Goal: Information Seeking & Learning: Learn about a topic

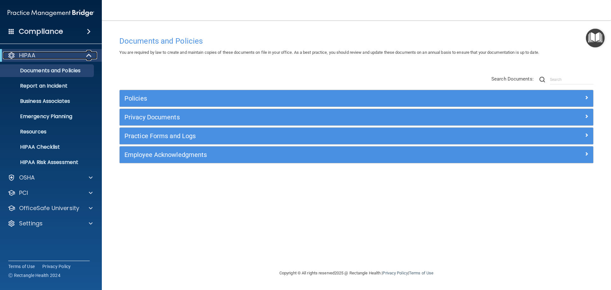
click at [63, 57] on div "HIPAA" at bounding box center [42, 56] width 79 height 8
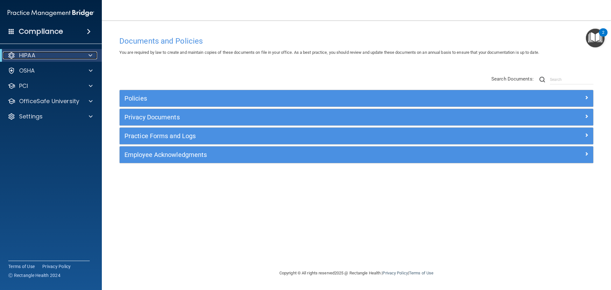
click at [76, 56] on div "HIPAA" at bounding box center [42, 56] width 79 height 8
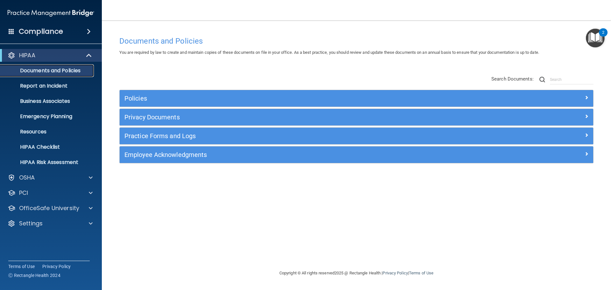
click at [71, 73] on p "Documents and Policies" at bounding box center [47, 70] width 87 height 6
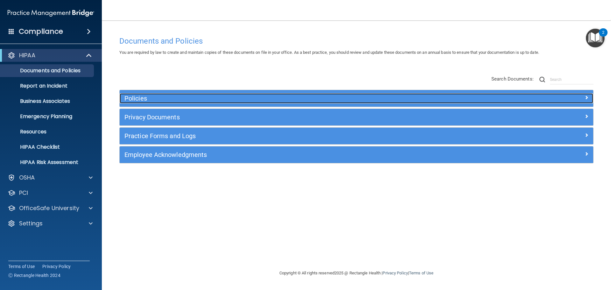
click at [138, 97] on h5 "Policies" at bounding box center [297, 98] width 346 height 7
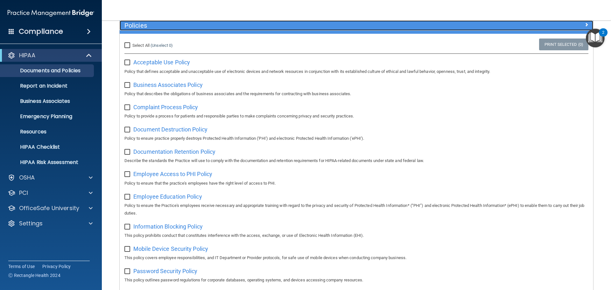
scroll to position [64, 0]
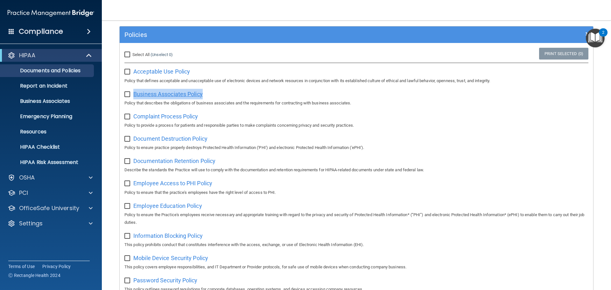
drag, startPoint x: 218, startPoint y: 93, endPoint x: 134, endPoint y: 95, distance: 84.7
click at [134, 95] on div "Business Associates Policy Policy that describes the obligations of business as…" at bounding box center [356, 98] width 464 height 18
click at [232, 95] on div "Business Associates Policy Policy that describes the obligations of business as…" at bounding box center [356, 98] width 464 height 18
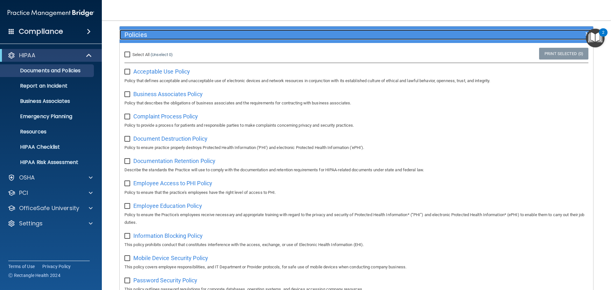
click at [154, 36] on h5 "Policies" at bounding box center [297, 34] width 346 height 7
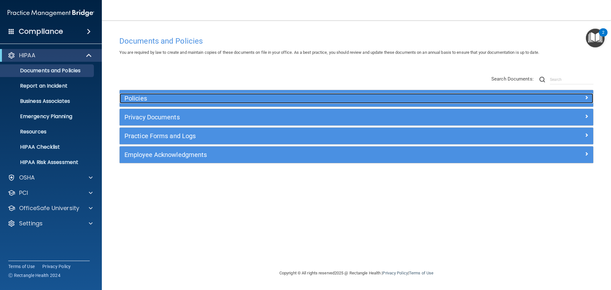
scroll to position [0, 0]
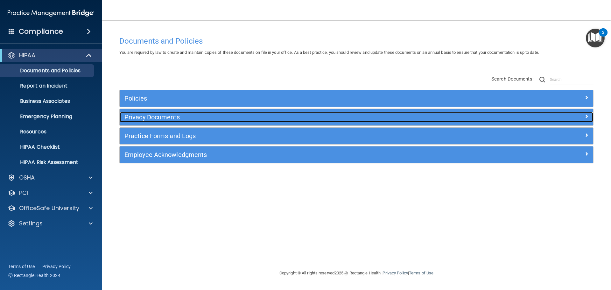
click at [171, 121] on div "Privacy Documents" at bounding box center [297, 117] width 355 height 10
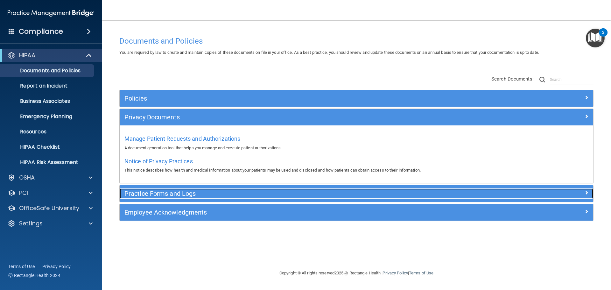
click at [165, 193] on h5 "Practice Forms and Logs" at bounding box center [297, 193] width 346 height 7
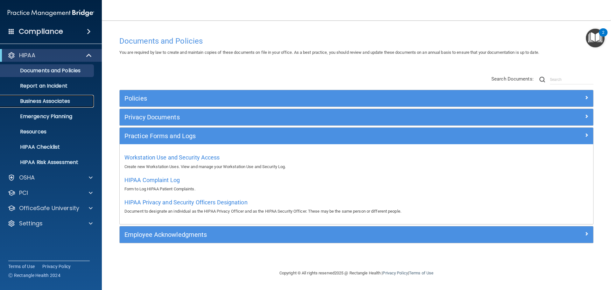
click at [52, 103] on p "Business Associates" at bounding box center [47, 101] width 87 height 6
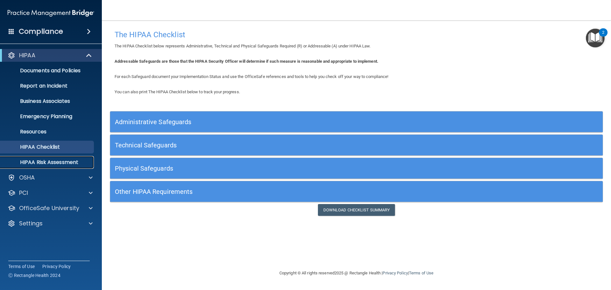
click at [65, 162] on p "HIPAA Risk Assessment" at bounding box center [47, 162] width 87 height 6
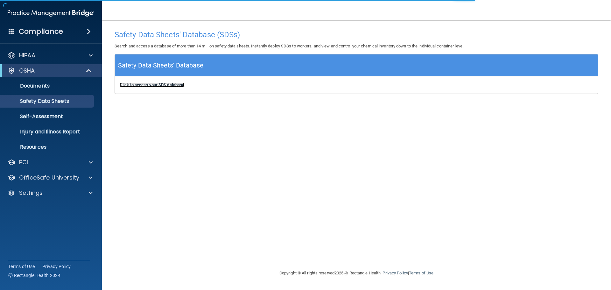
click at [173, 85] on b "Click to access your SDS database" at bounding box center [152, 84] width 65 height 5
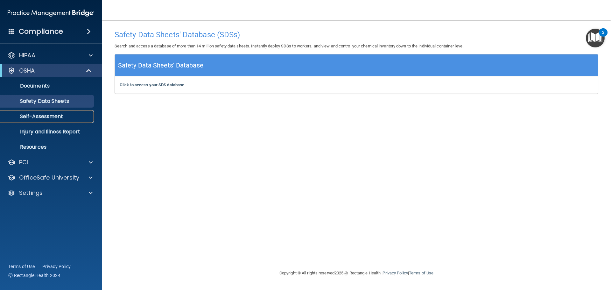
click at [64, 114] on p "Self-Assessment" at bounding box center [47, 116] width 87 height 6
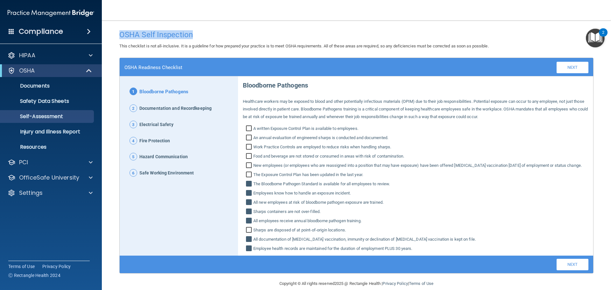
drag, startPoint x: 195, startPoint y: 36, endPoint x: 116, endPoint y: 36, distance: 79.3
click at [116, 36] on div "OSHA Self Inspection" at bounding box center [357, 35] width 484 height 16
click at [208, 34] on h4 "OSHA Self Inspection" at bounding box center [356, 35] width 474 height 8
drag, startPoint x: 116, startPoint y: 33, endPoint x: 226, endPoint y: 47, distance: 111.3
click at [226, 47] on div "OSHA Self Inspection This checklist is not all-inclusive. It is a guideline for…" at bounding box center [357, 38] width 484 height 23
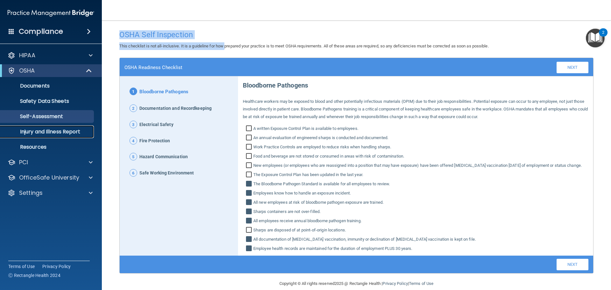
click at [38, 129] on p "Injury and Illness Report" at bounding box center [47, 132] width 87 height 6
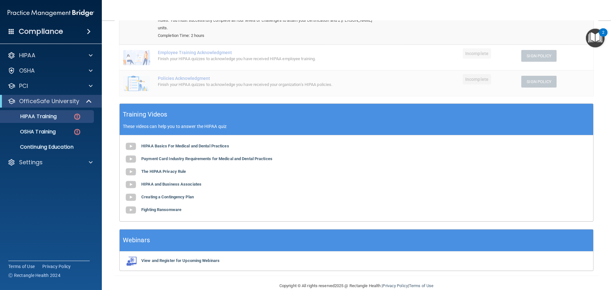
scroll to position [117, 0]
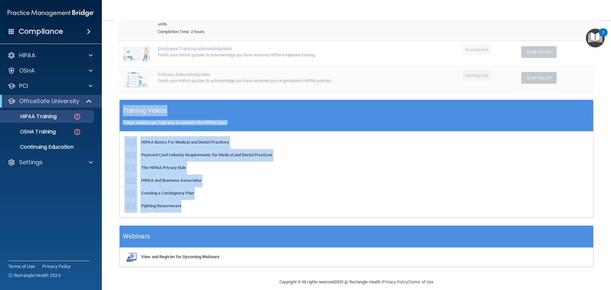
drag, startPoint x: 122, startPoint y: 103, endPoint x: 224, endPoint y: 202, distance: 142.5
click at [224, 202] on div "Training Videos These videos can help you to answer the HIPAA quiz HIPAA Basics…" at bounding box center [356, 159] width 474 height 118
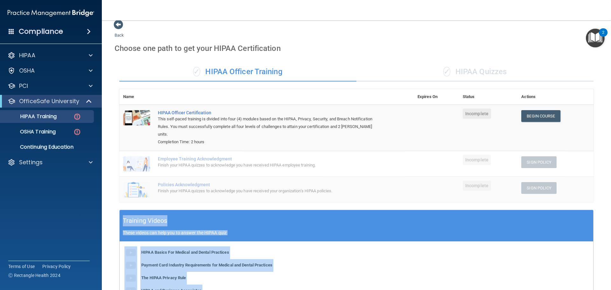
scroll to position [0, 0]
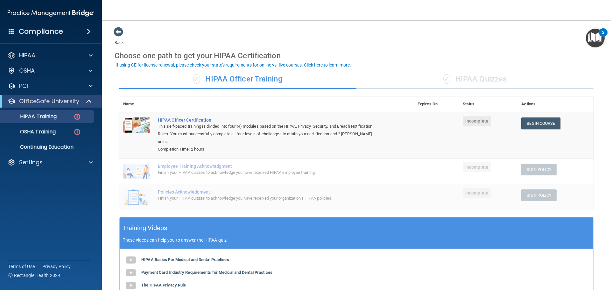
click at [464, 75] on div "✓ HIPAA Quizzes" at bounding box center [475, 79] width 237 height 19
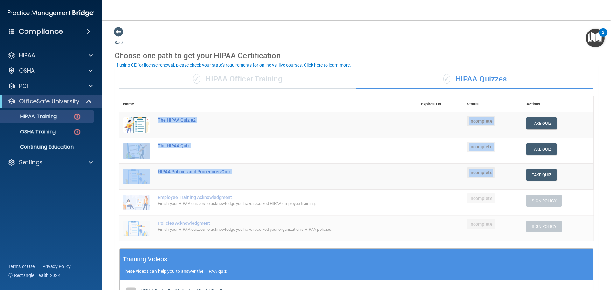
drag, startPoint x: 154, startPoint y: 117, endPoint x: 504, endPoint y: 174, distance: 354.5
click at [504, 174] on tbody "The HIPAA Quiz #2 Incomplete Take Quiz Download Certificate The HIPAA Quiz Inco…" at bounding box center [356, 176] width 474 height 129
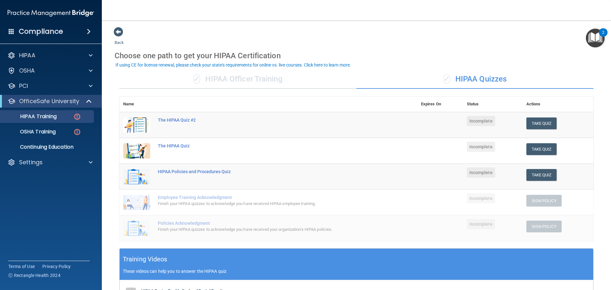
click at [591, 180] on div "✓ HIPAA Officer Training ✓ HIPAA Quizzes Name Expires On Status Actions The HIP…" at bounding box center [357, 243] width 484 height 356
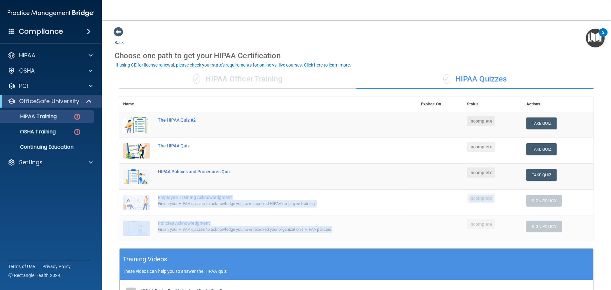
drag, startPoint x: 157, startPoint y: 198, endPoint x: 351, endPoint y: 237, distance: 197.6
click at [351, 237] on tbody "The HIPAA Quiz #2 Incomplete Take Quiz Download Certificate The HIPAA Quiz Inco…" at bounding box center [356, 176] width 474 height 129
click at [57, 134] on div "OSHA Training" at bounding box center [47, 132] width 87 height 6
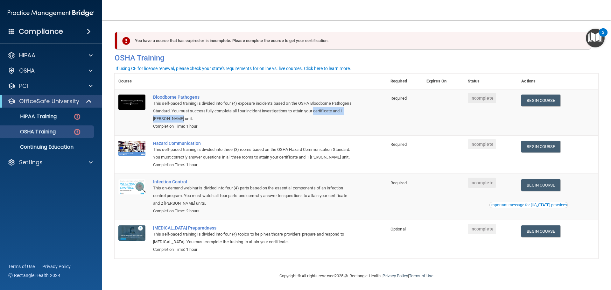
drag, startPoint x: 213, startPoint y: 120, endPoint x: 153, endPoint y: 123, distance: 60.2
click at [153, 123] on td "Bloodborne Pathogens This self-paced training is divided into four (4) exposure…" at bounding box center [268, 112] width 238 height 46
click at [232, 138] on td "Hazard Communication This self-paced training is divided into three (3) rooms b…" at bounding box center [268, 154] width 238 height 39
drag, startPoint x: 227, startPoint y: 119, endPoint x: 179, endPoint y: 121, distance: 48.4
click at [179, 121] on div "This self-paced training is divided into four (4) exposure incidents based on t…" at bounding box center [254, 111] width 202 height 23
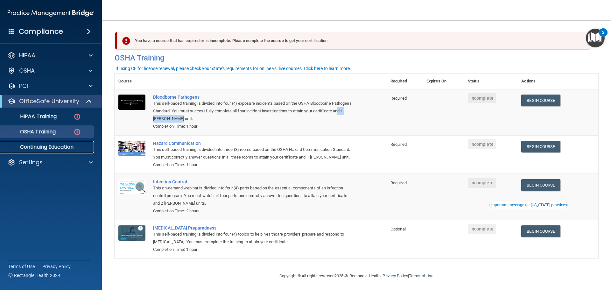
click at [54, 147] on p "Continuing Education" at bounding box center [47, 147] width 87 height 6
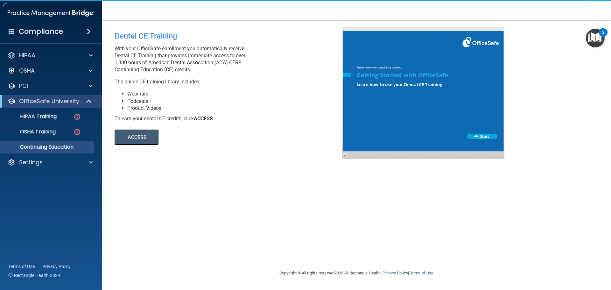
click at [147, 136] on button "ACCESS" at bounding box center [137, 137] width 44 height 15
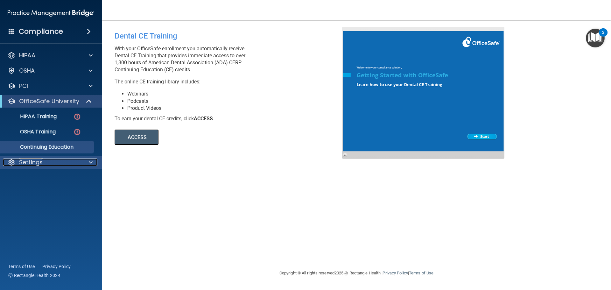
click at [52, 159] on div "Settings" at bounding box center [42, 163] width 79 height 8
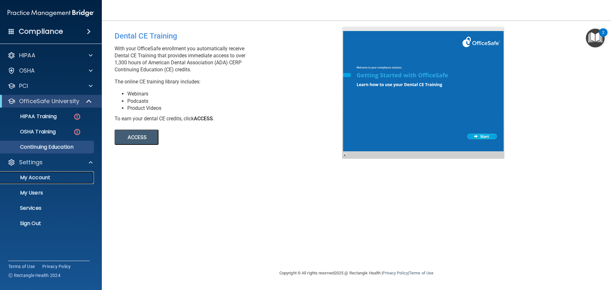
click at [52, 176] on p "My Account" at bounding box center [47, 177] width 87 height 6
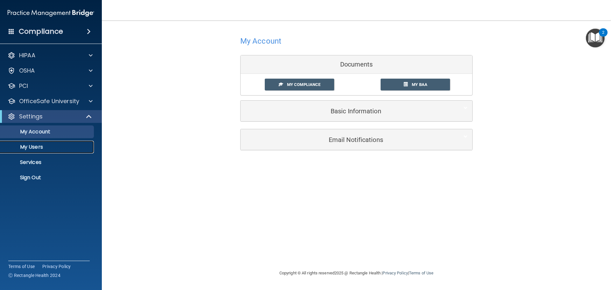
click at [61, 145] on p "My Users" at bounding box center [47, 147] width 87 height 6
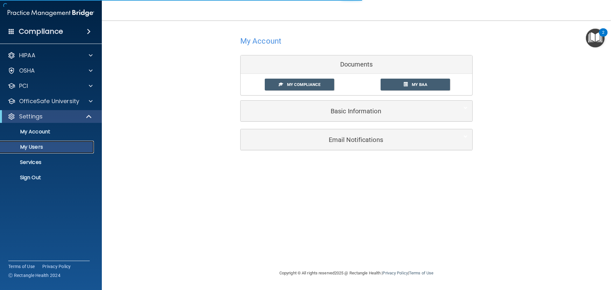
select select "20"
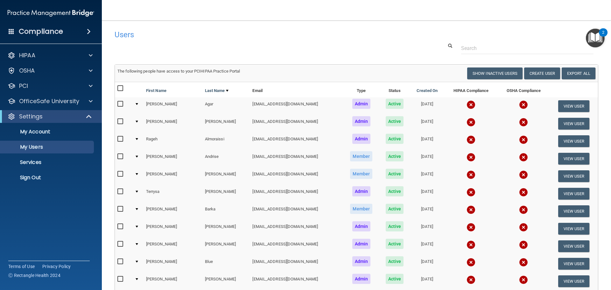
click at [467, 157] on img at bounding box center [471, 157] width 9 height 9
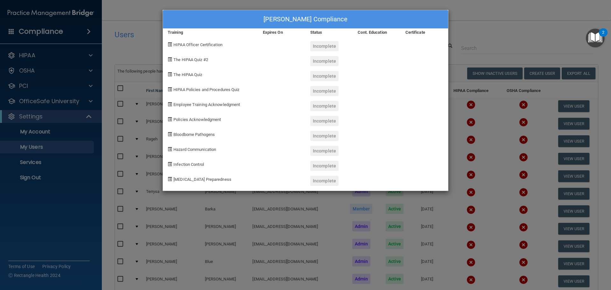
click at [481, 34] on div "Susan Andrise's Compliance Training Expires On Status Cont. Education Certifica…" at bounding box center [305, 145] width 611 height 290
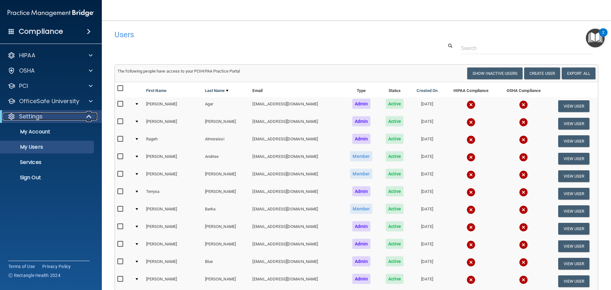
click at [66, 116] on div "Settings" at bounding box center [42, 117] width 79 height 8
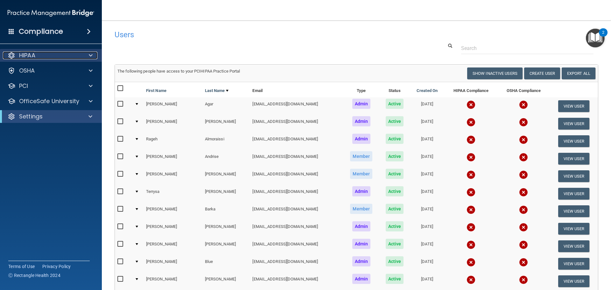
click at [68, 56] on div "HIPAA" at bounding box center [42, 56] width 79 height 8
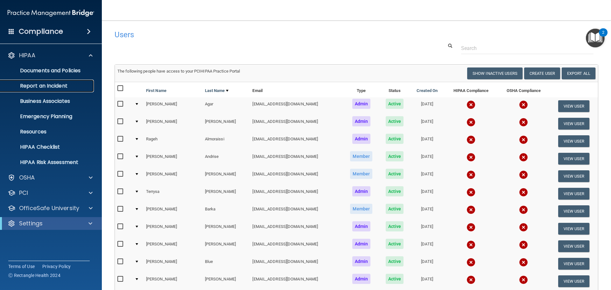
click at [69, 84] on p "Report an Incident" at bounding box center [47, 86] width 87 height 6
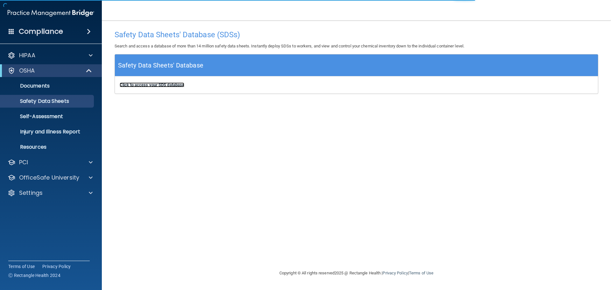
click at [180, 85] on b "Click to access your SDS database" at bounding box center [152, 84] width 65 height 5
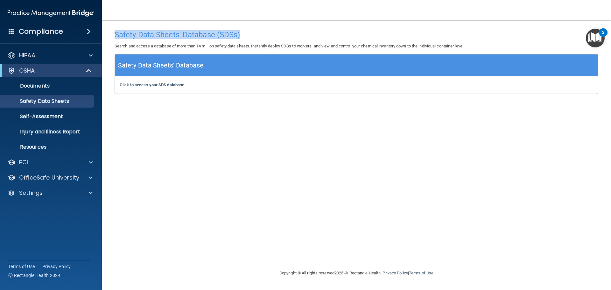
drag, startPoint x: 115, startPoint y: 35, endPoint x: 260, endPoint y: 32, distance: 144.9
click at [260, 32] on h4 "Safety Data Sheets' Database (SDSs)" at bounding box center [357, 35] width 484 height 8
click at [109, 124] on main "Safety Data Sheets' Database (SDSs) Search and access a database of more than 1…" at bounding box center [356, 155] width 509 height 270
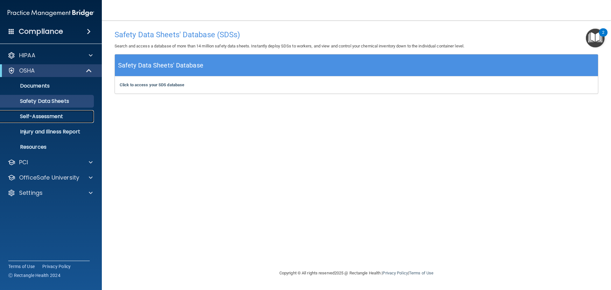
click at [72, 118] on p "Self-Assessment" at bounding box center [47, 116] width 87 height 6
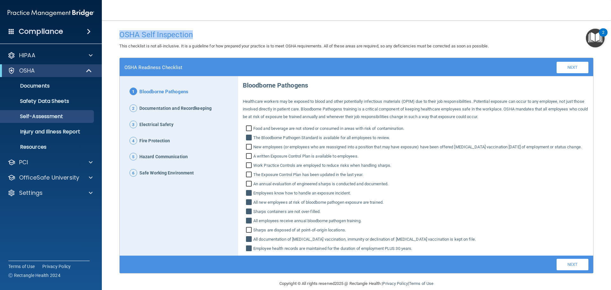
drag, startPoint x: 120, startPoint y: 35, endPoint x: 248, endPoint y: 39, distance: 127.4
click at [248, 39] on div "OSHA Self Inspection" at bounding box center [357, 35] width 484 height 16
click at [246, 34] on h4 "OSHA Self Inspection" at bounding box center [356, 35] width 474 height 8
click at [84, 125] on link "Injury and Illness Report" at bounding box center [44, 131] width 100 height 13
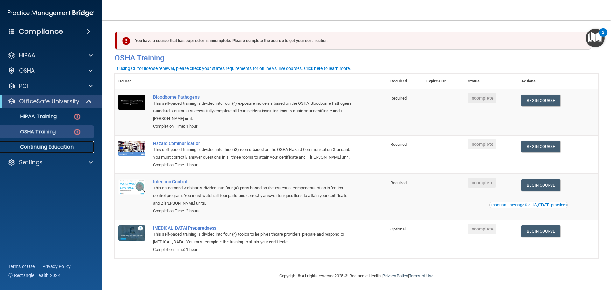
click at [37, 144] on p "Continuing Education" at bounding box center [47, 147] width 87 height 6
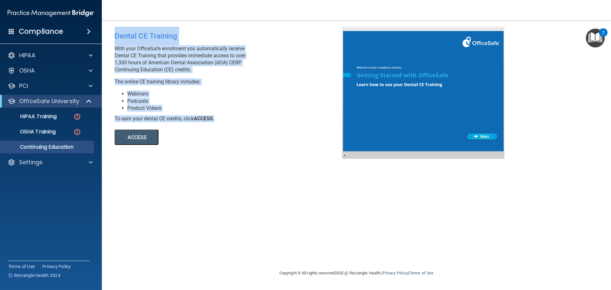
drag, startPoint x: 113, startPoint y: 36, endPoint x: 230, endPoint y: 119, distance: 143.0
click at [230, 119] on div "Dental CE Training With your OfficeSafe enrollment you automatically receive De…" at bounding box center [231, 86] width 242 height 118
click at [230, 119] on div "To earn your dental CE credits, click ACCESS ." at bounding box center [231, 118] width 232 height 7
drag, startPoint x: 231, startPoint y: 122, endPoint x: 111, endPoint y: 28, distance: 152.7
click at [111, 28] on div "Dental CE Training With your OfficeSafe enrollment you automatically receive De…" at bounding box center [231, 86] width 242 height 118
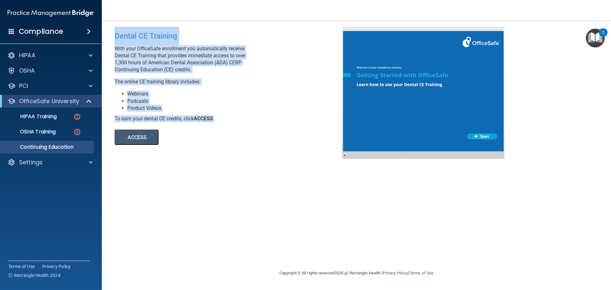
click at [266, 78] on div "With your OfficeSafe enrollment you automatically receive Dental CE Training th…" at bounding box center [231, 65] width 232 height 40
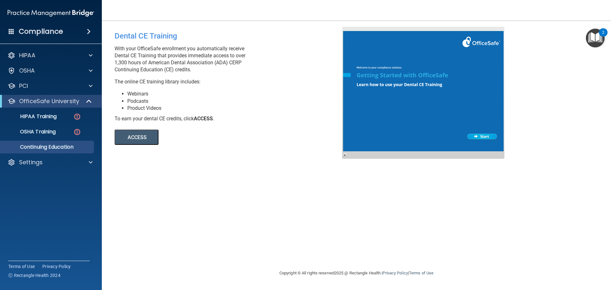
click at [142, 134] on button "ACCESS" at bounding box center [137, 137] width 44 height 15
